Goal: Information Seeking & Learning: Learn about a topic

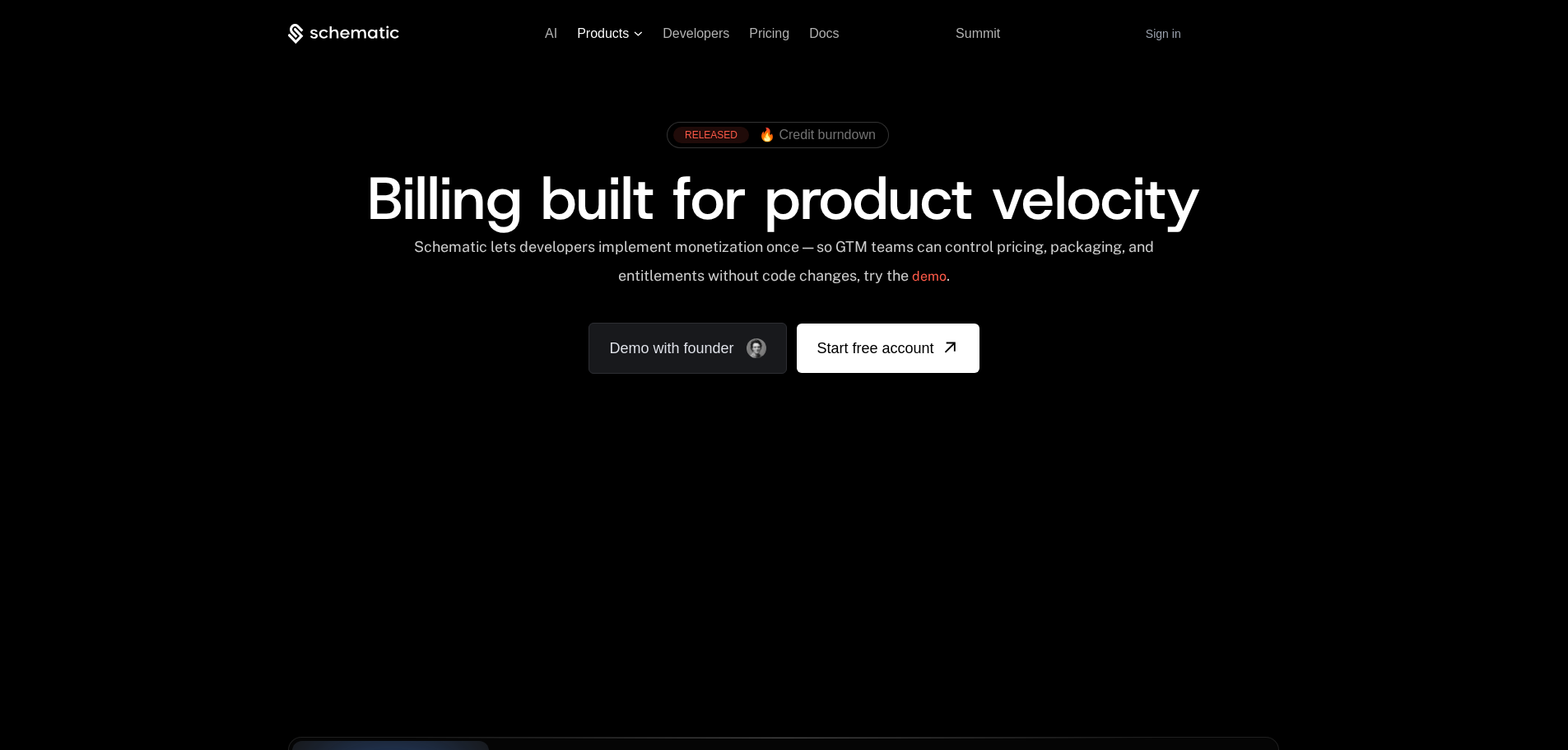
click at [620, 33] on span "Products" at bounding box center [603, 33] width 52 height 14
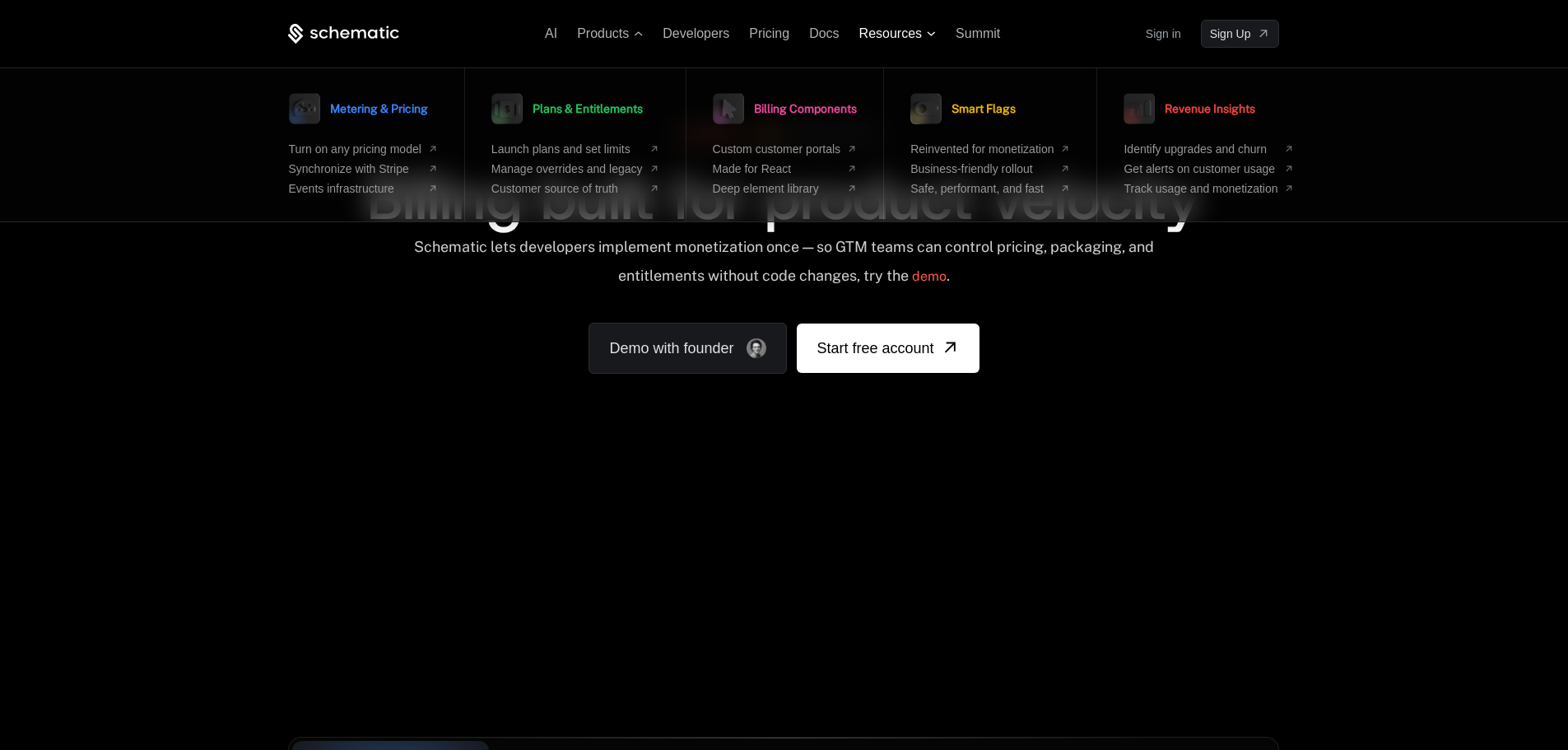
click at [909, 31] on span "Resources" at bounding box center [890, 33] width 63 height 14
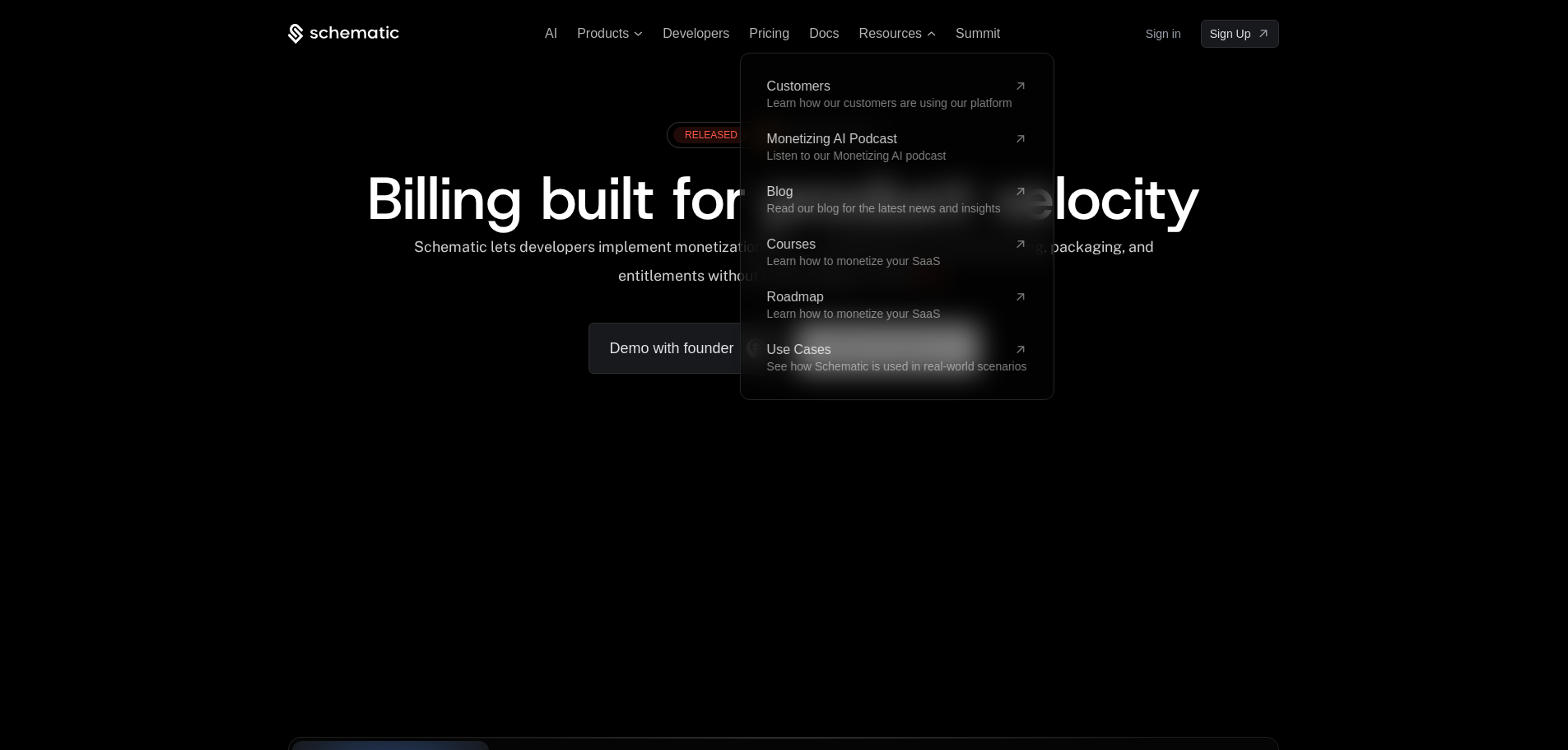
click at [575, 113] on div "RELEASED 🔥 Credit burndown Billing built for product velocity Schematic lets de…" at bounding box center [784, 244] width 1070 height 392
click at [1251, 152] on div "RELEASED 🔥 Credit burndown" at bounding box center [784, 141] width 991 height 55
click at [1312, 348] on div "RELEASED 🔥 Credit burndown Billing built for product velocity Schematic lets de…" at bounding box center [784, 244] width 1070 height 392
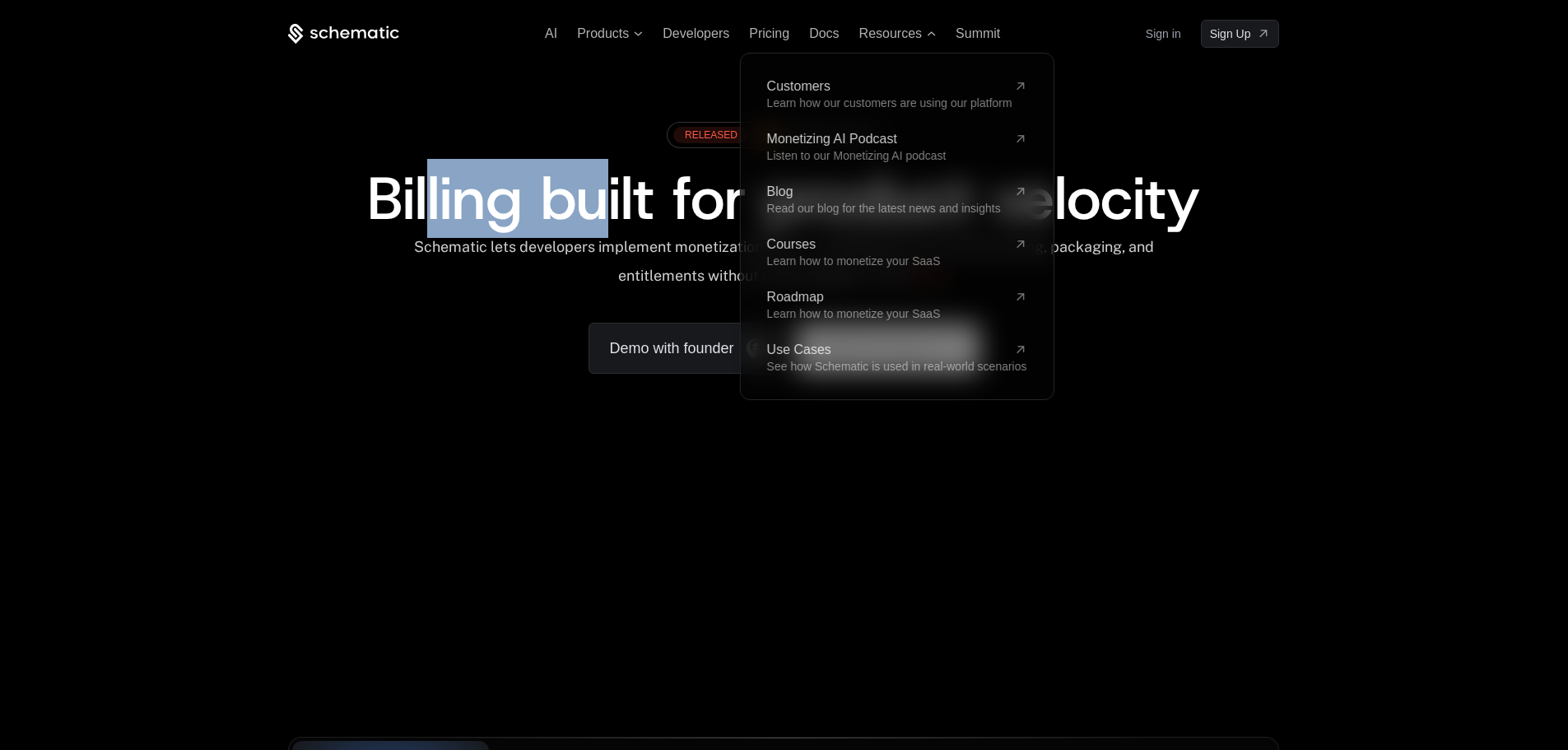
drag, startPoint x: 431, startPoint y: 228, endPoint x: 606, endPoint y: 217, distance: 175.3
click at [606, 217] on span "Billing built for product velocity" at bounding box center [784, 199] width 833 height 79
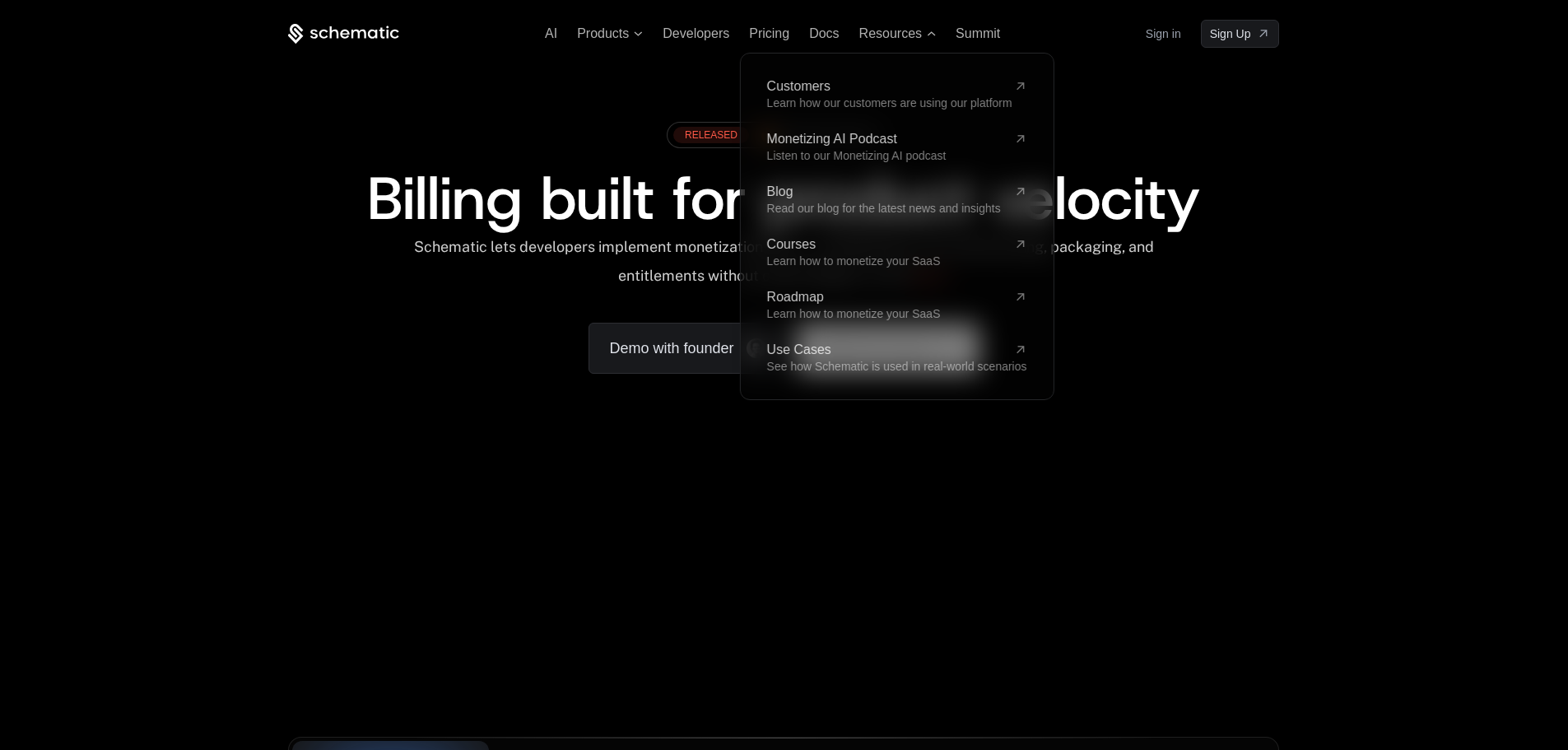
click at [556, 294] on div "Schematic lets developers implement monetization once — so GTM teams can contro…" at bounding box center [784, 267] width 743 height 59
click at [922, 36] on span "Resources" at bounding box center [890, 33] width 63 height 14
